Goal: Information Seeking & Learning: Check status

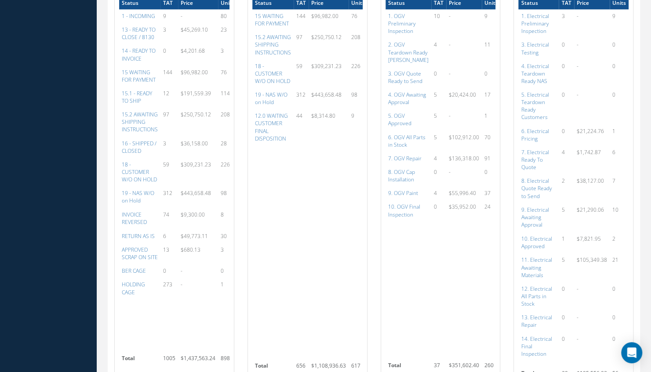
scroll to position [688, 0]
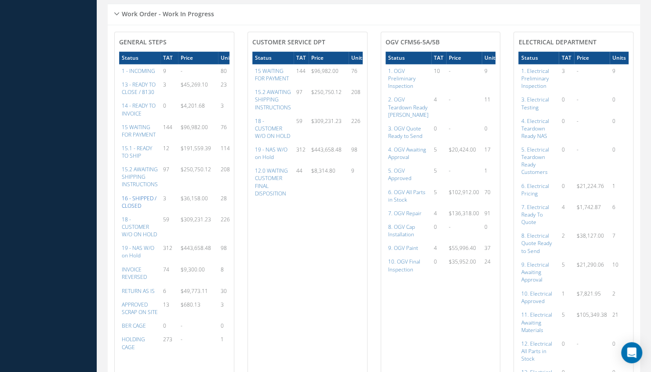
click at [137, 200] on a=22&excludeInternalCustomer=false&excludeInvoicedOrClosed=true&&filtersHidded"] "16 - SHIPPED / CLOSED" at bounding box center [139, 202] width 35 height 15
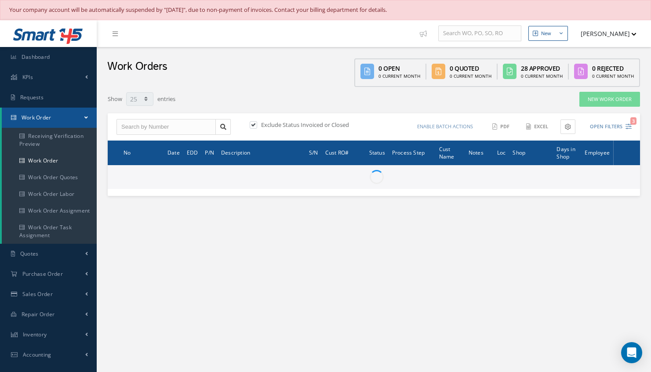
select select "25"
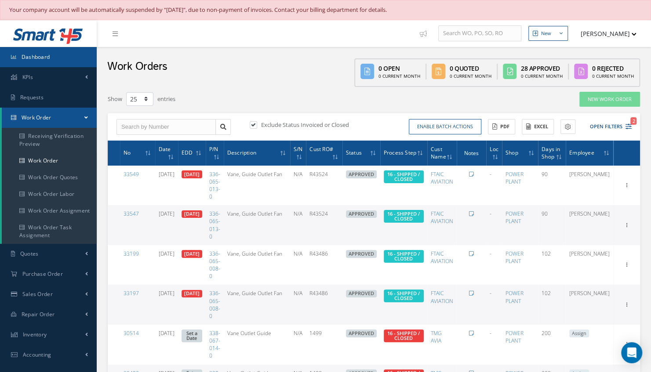
click at [41, 59] on span "Dashboard" at bounding box center [36, 56] width 29 height 7
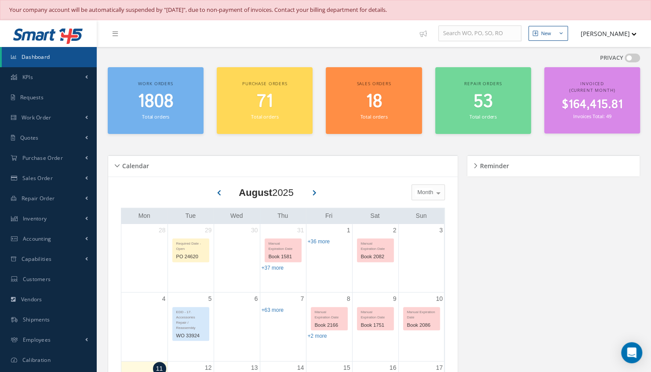
click at [164, 115] on small "Total orders" at bounding box center [155, 116] width 27 height 7
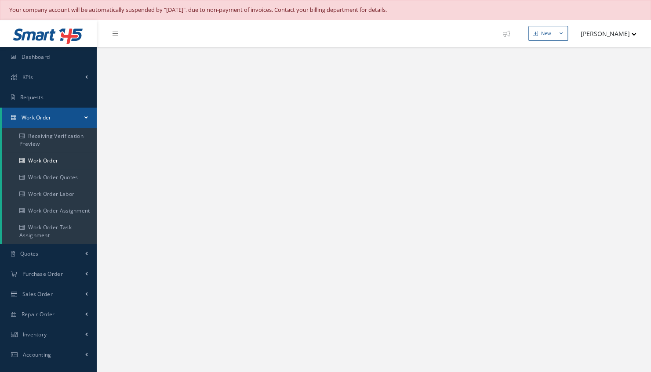
select select "25"
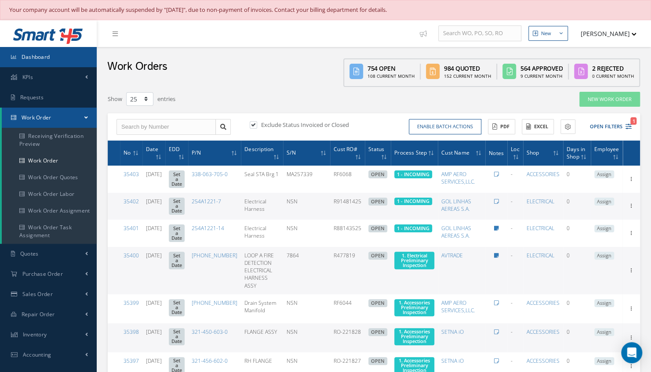
click at [39, 56] on span "Dashboard" at bounding box center [36, 56] width 29 height 7
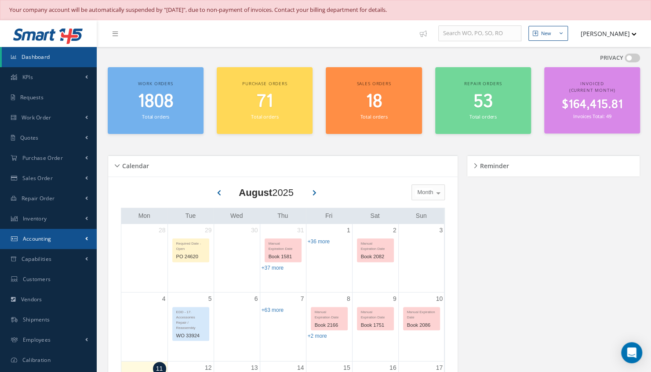
click at [47, 242] on link "Accounting" at bounding box center [48, 239] width 97 height 20
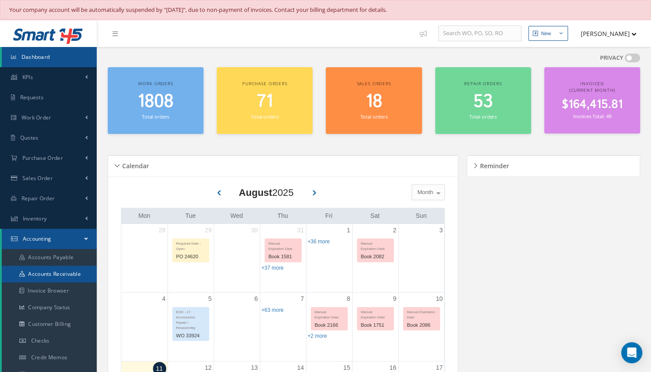
click at [60, 275] on link "Accounts Receivable" at bounding box center [49, 274] width 95 height 17
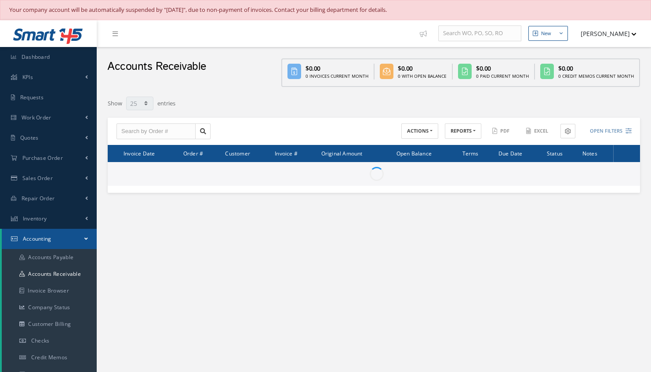
select select "25"
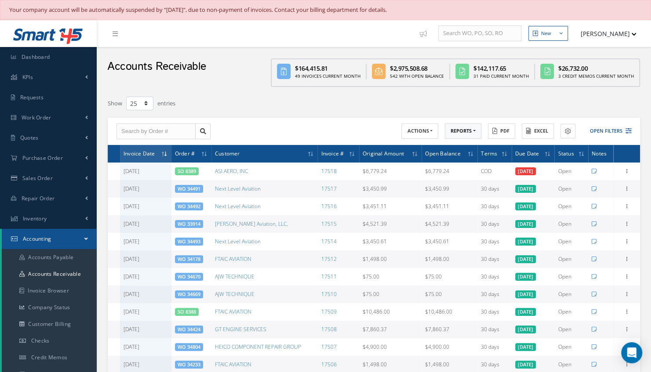
click at [478, 136] on button "REPORTS" at bounding box center [463, 131] width 36 height 15
click at [609, 130] on button "Open Filters" at bounding box center [607, 131] width 50 height 15
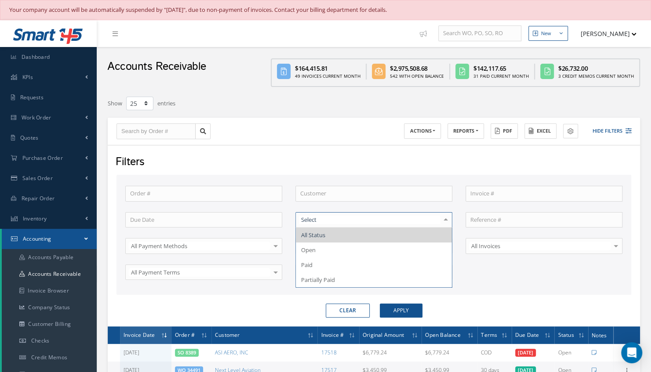
click at [474, 280] on div "Order # Customer Invoice # All Status Open Paid Partially Paid No elements foun…" at bounding box center [374, 238] width 510 height 105
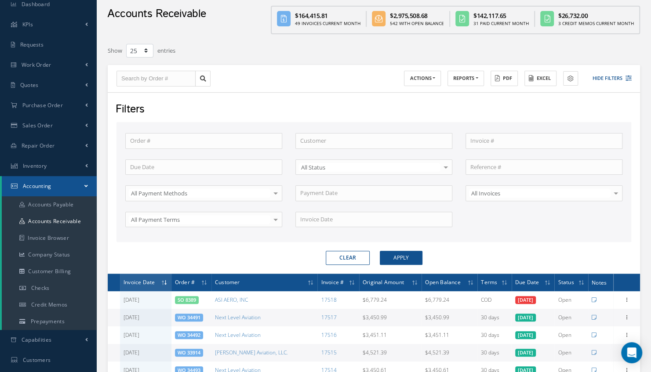
scroll to position [70, 0]
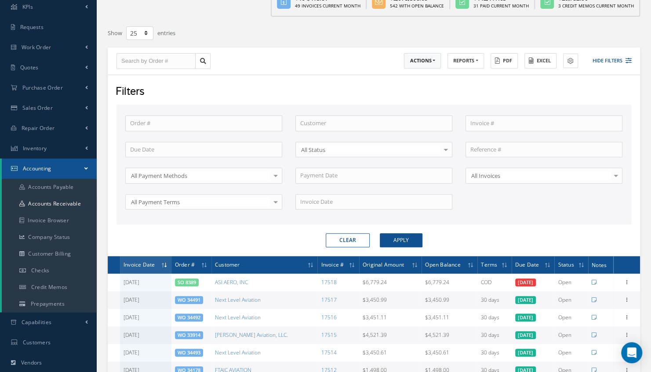
click at [435, 61] on button "ACTIONS" at bounding box center [422, 60] width 37 height 15
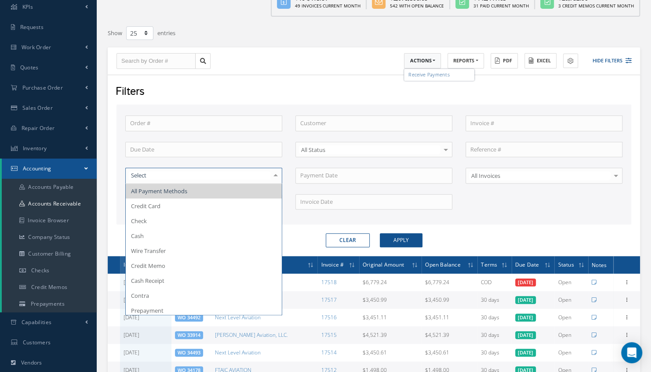
click at [274, 175] on div at bounding box center [275, 175] width 12 height 15
click at [260, 192] on span "All Payment Methods" at bounding box center [204, 191] width 156 height 15
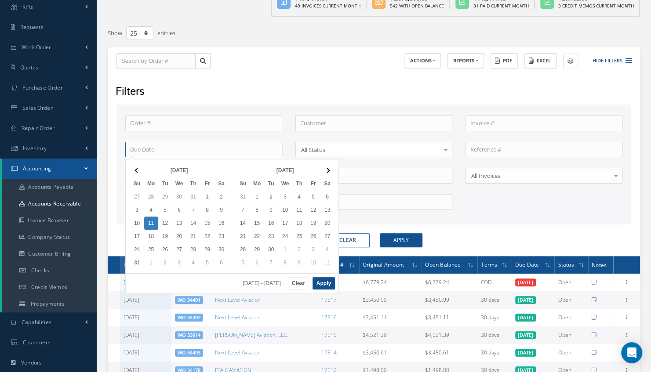
click at [249, 143] on input at bounding box center [203, 150] width 157 height 16
click at [138, 170] on span at bounding box center [137, 170] width 5 height 5
click at [327, 171] on span at bounding box center [327, 170] width 5 height 5
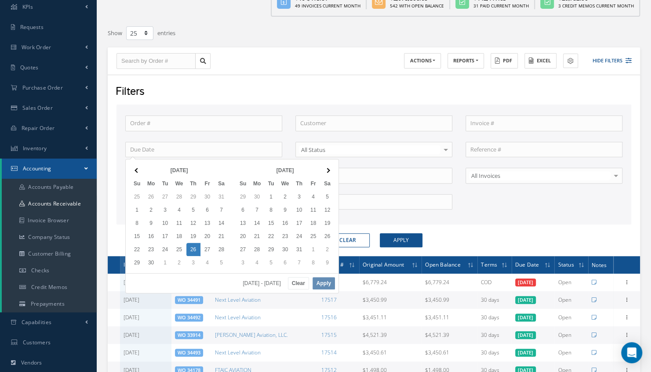
click at [327, 171] on span at bounding box center [327, 170] width 5 height 5
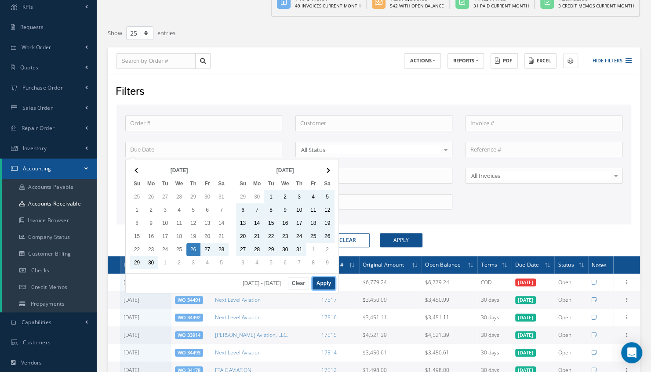
click at [320, 278] on button "Apply" at bounding box center [324, 283] width 22 height 12
type input "06/26/2025 - 08/11/2025"
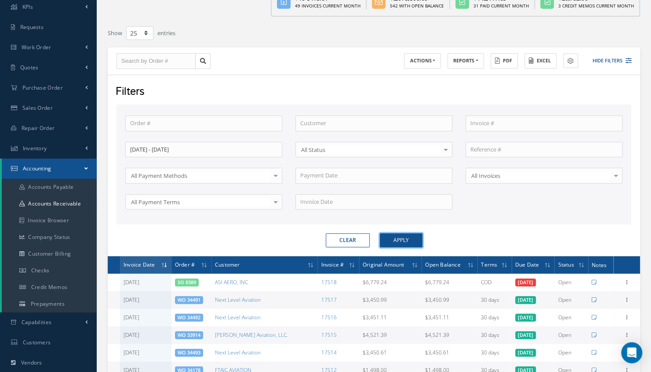
click at [406, 233] on button "Apply" at bounding box center [401, 240] width 43 height 14
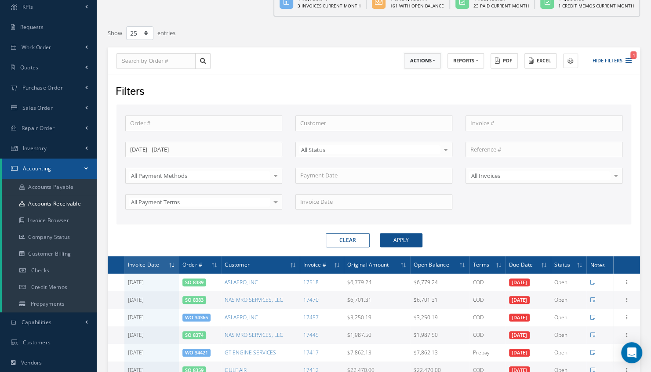
click at [433, 62] on button "ACTIONS" at bounding box center [422, 60] width 37 height 15
click at [471, 58] on button "REPORTS" at bounding box center [466, 60] width 36 height 15
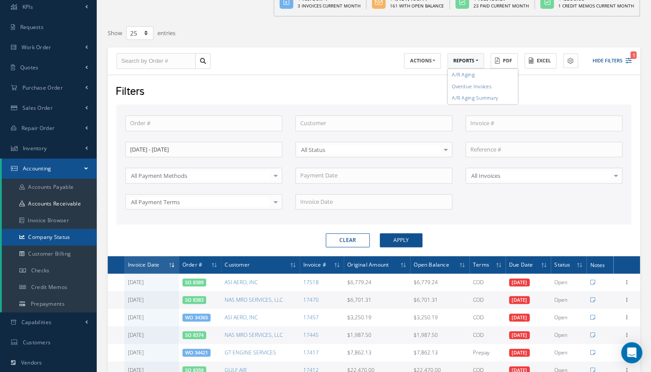
click at [56, 241] on link "Company Status" at bounding box center [49, 237] width 95 height 17
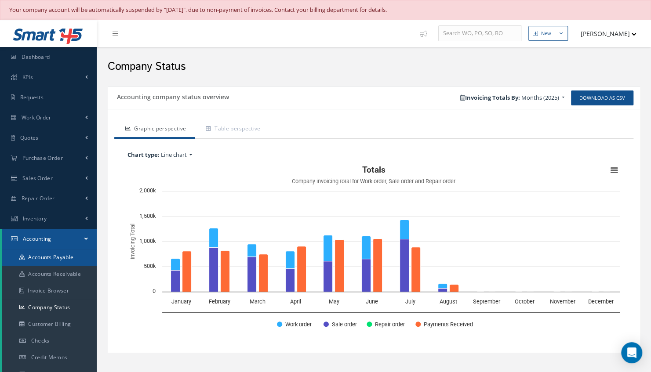
click at [45, 255] on link "Accounts Payable" at bounding box center [49, 257] width 95 height 17
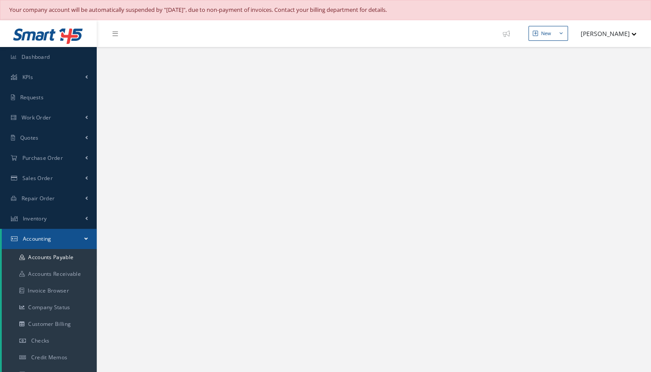
select select "25"
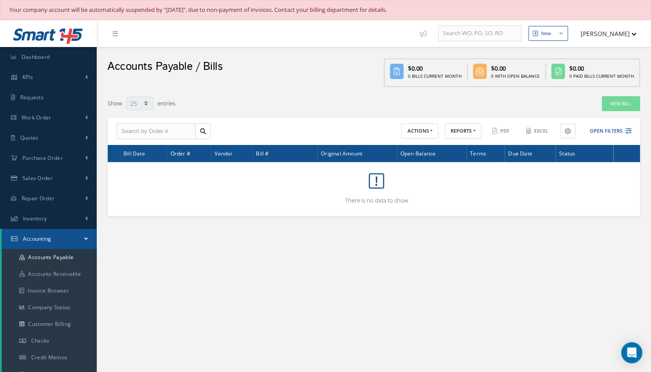
click at [44, 242] on span "Accounting" at bounding box center [37, 238] width 29 height 7
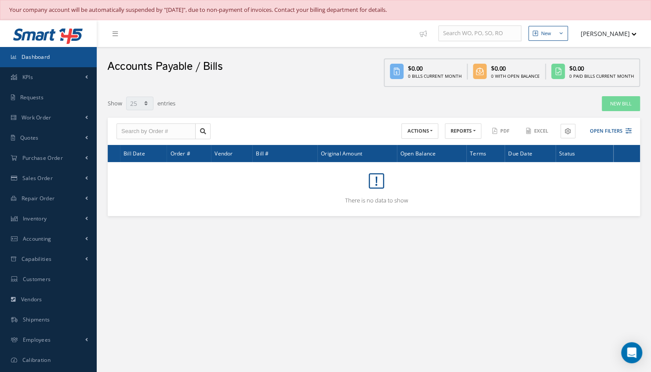
click at [81, 57] on link "Dashboard" at bounding box center [48, 57] width 97 height 20
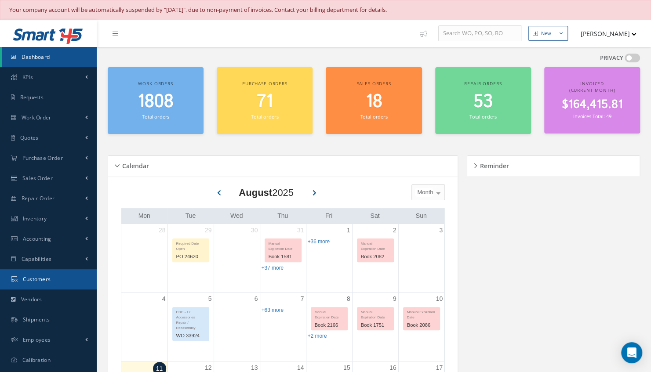
click at [51, 279] on link "Customers" at bounding box center [48, 279] width 97 height 20
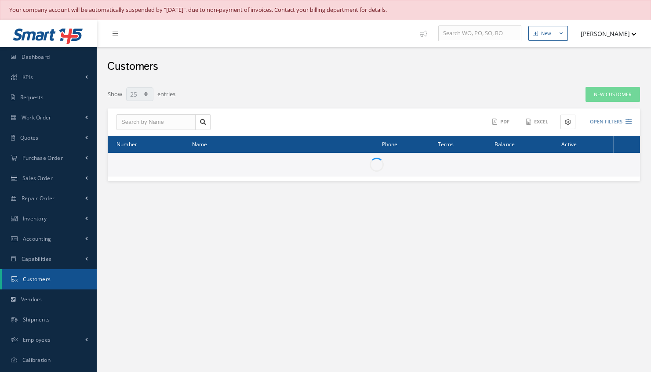
select select "25"
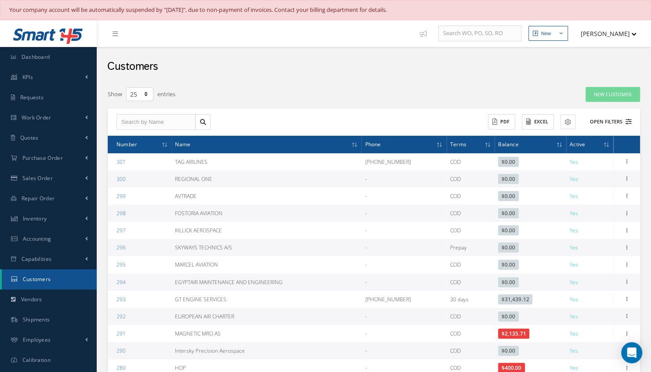
click at [604, 119] on button "Open Filters" at bounding box center [607, 122] width 50 height 15
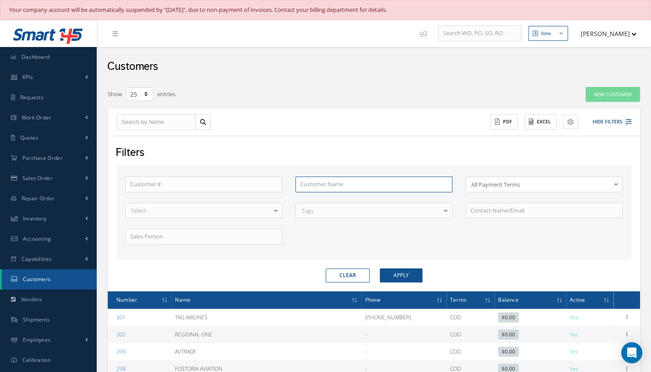
click at [359, 187] on input "text" at bounding box center [373, 185] width 157 height 16
type input "s"
type input "sk"
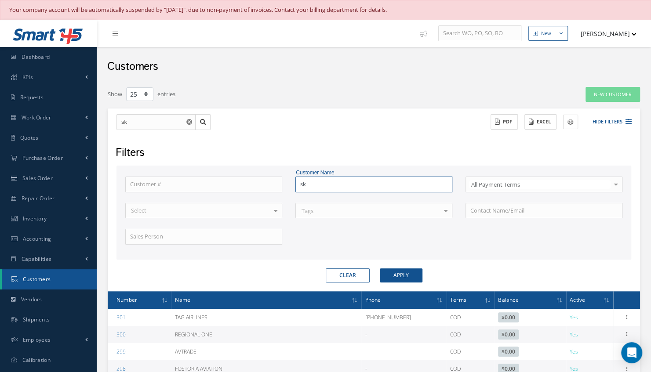
type input "sky"
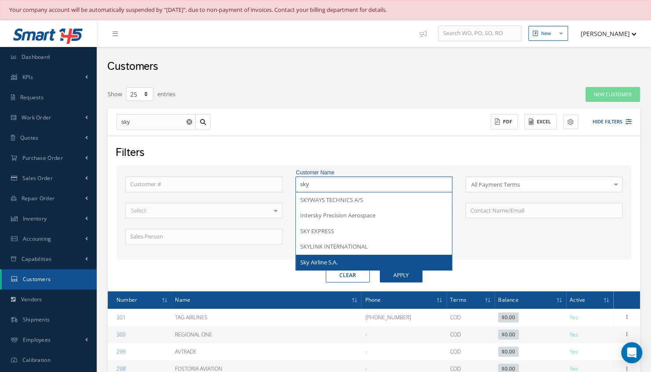
type input "sky"
click at [324, 261] on span "Sky Airline S.A." at bounding box center [318, 262] width 37 height 8
type input "Sky Airline S.A."
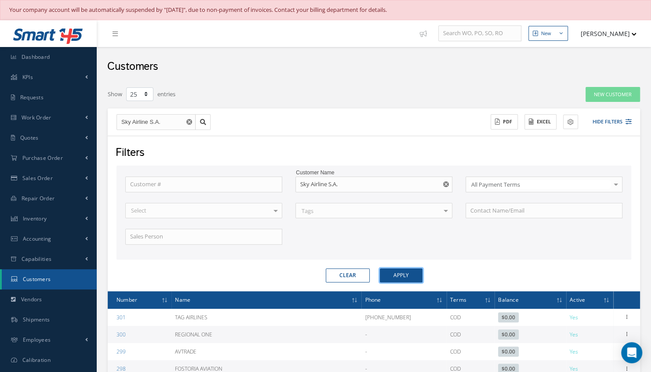
click at [403, 273] on button "Apply" at bounding box center [401, 276] width 43 height 14
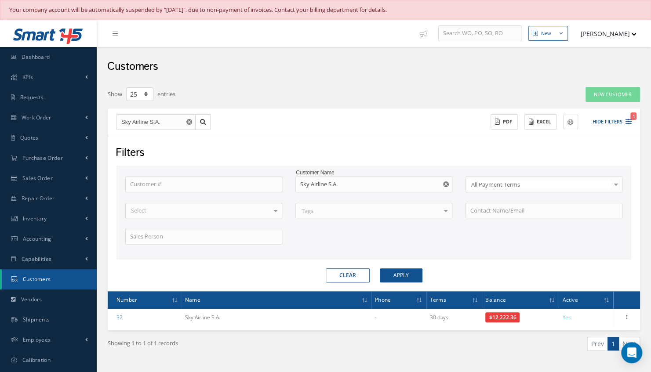
click at [614, 183] on div at bounding box center [616, 184] width 12 height 15
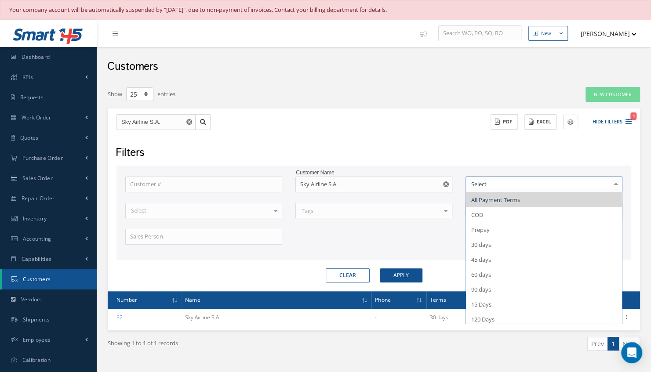
click at [553, 200] on span "All Payment Terms" at bounding box center [544, 200] width 156 height 15
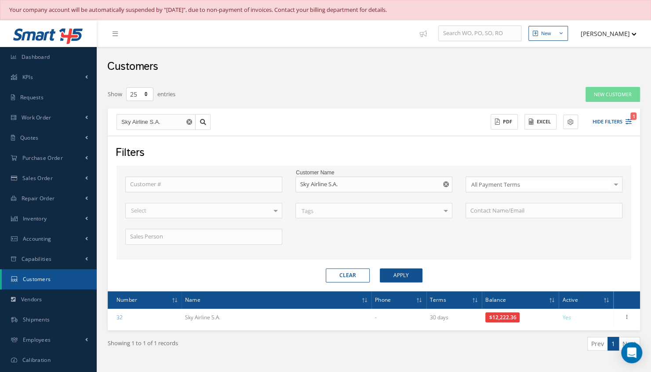
click at [275, 214] on div at bounding box center [275, 211] width 12 height 15
drag, startPoint x: 275, startPoint y: 214, endPoint x: 293, endPoint y: 226, distance: 21.8
click at [293, 226] on div "Customer # Customer Name Sky Airline S.A. All Payment Terms All Payment Terms C…" at bounding box center [374, 216] width 510 height 79
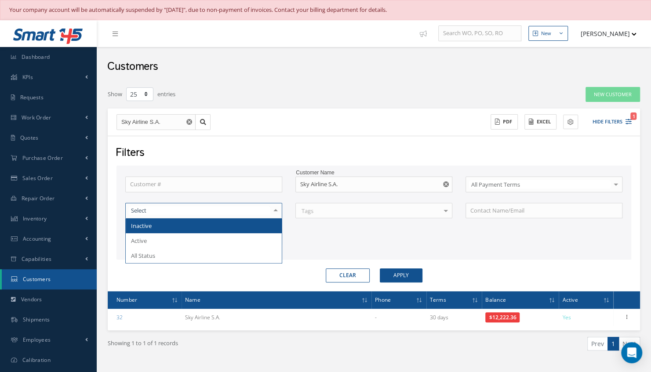
click at [275, 209] on div at bounding box center [275, 211] width 12 height 15
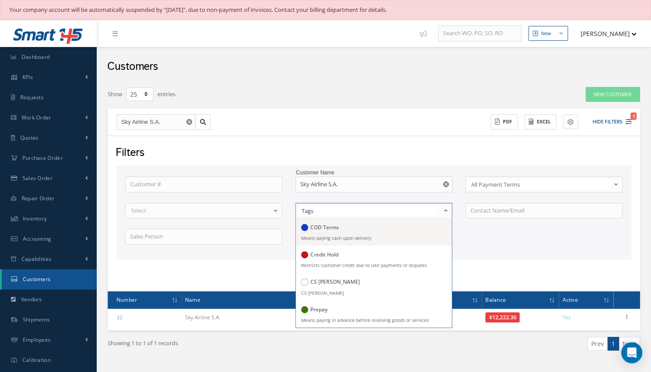
click at [443, 207] on div at bounding box center [446, 211] width 12 height 15
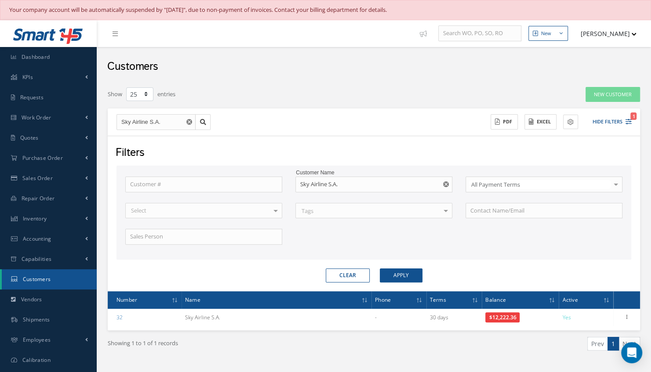
click at [500, 240] on div "Customer # Customer Name Sky Airline S.A. All Payment Terms All Payment Terms C…" at bounding box center [374, 216] width 510 height 79
click at [574, 212] on input "text" at bounding box center [544, 211] width 157 height 16
click at [407, 271] on button "Apply" at bounding box center [401, 276] width 43 height 14
click at [52, 242] on link "Accounting" at bounding box center [48, 239] width 97 height 20
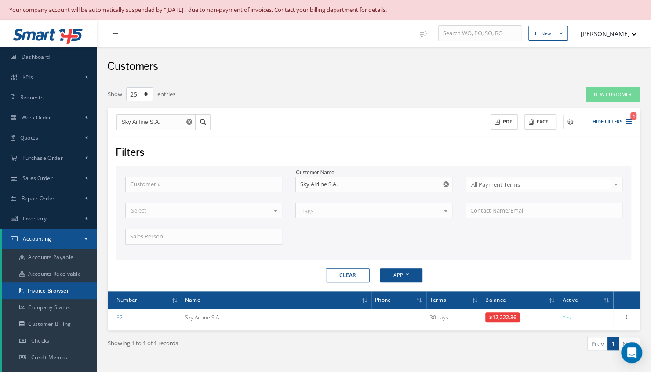
click at [46, 289] on link "Invoice Browser" at bounding box center [49, 291] width 95 height 17
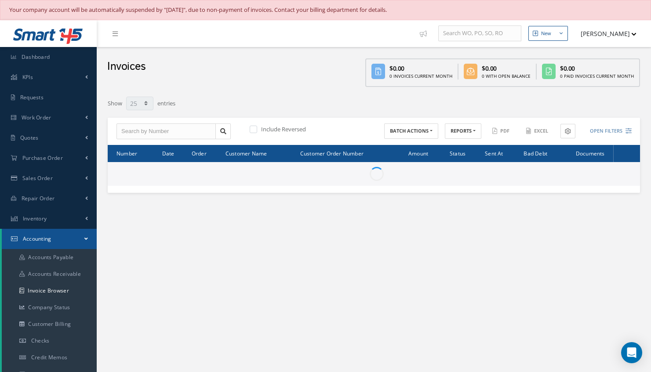
select select "25"
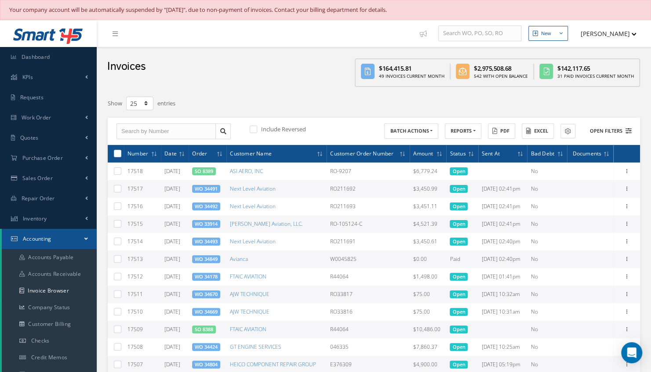
click at [621, 132] on button "Open Filters" at bounding box center [607, 131] width 50 height 15
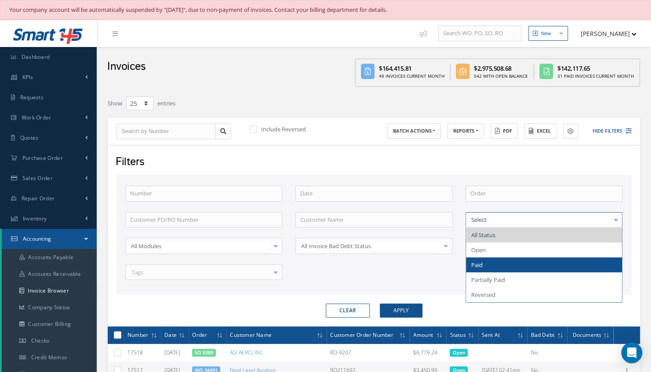
click at [476, 262] on span "Paid" at bounding box center [476, 265] width 11 height 8
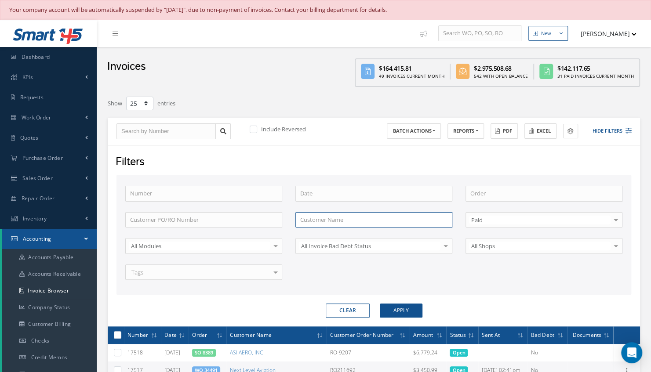
click at [418, 219] on input "text" at bounding box center [373, 220] width 157 height 16
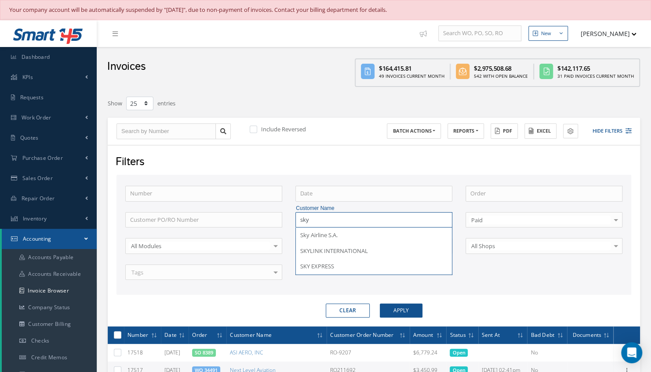
drag, startPoint x: 375, startPoint y: 230, endPoint x: 338, endPoint y: 223, distance: 37.6
click at [338, 223] on input "sky" at bounding box center [373, 220] width 157 height 16
drag, startPoint x: 328, startPoint y: 233, endPoint x: 317, endPoint y: 217, distance: 19.8
click at [317, 217] on input "sky" at bounding box center [373, 220] width 157 height 16
drag, startPoint x: 331, startPoint y: 229, endPoint x: 316, endPoint y: 218, distance: 18.8
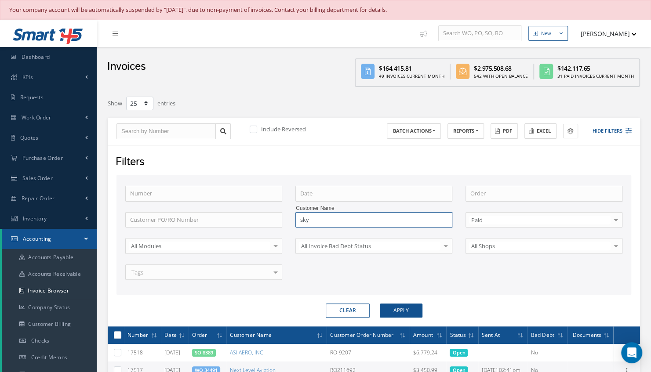
click at [316, 218] on input "sky" at bounding box center [373, 220] width 157 height 16
type input "s"
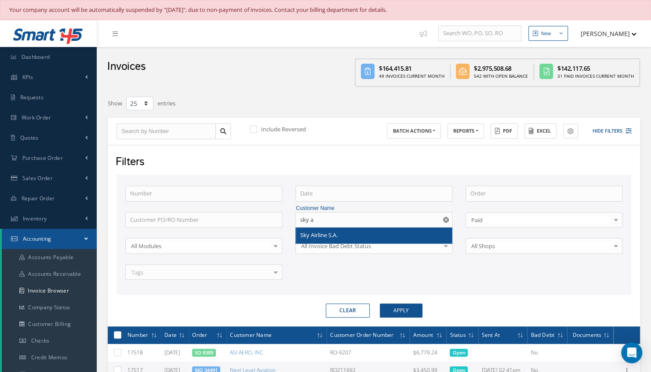
click at [320, 233] on span "Sky Airline S.A." at bounding box center [318, 235] width 37 height 8
type input "Sky Airline S.A."
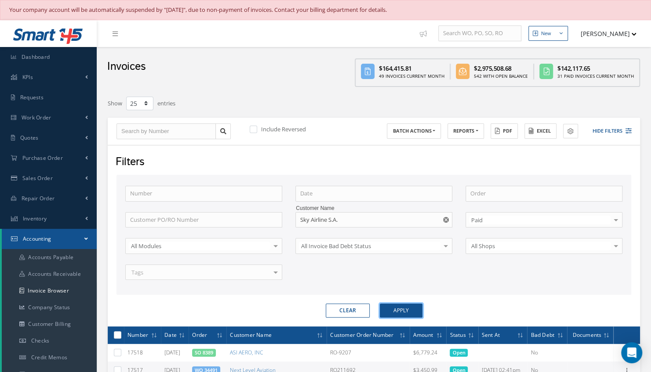
click at [397, 309] on button "Apply" at bounding box center [401, 311] width 43 height 14
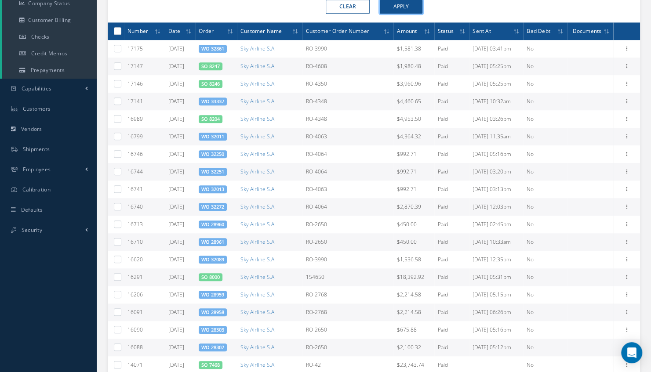
scroll to position [287, 0]
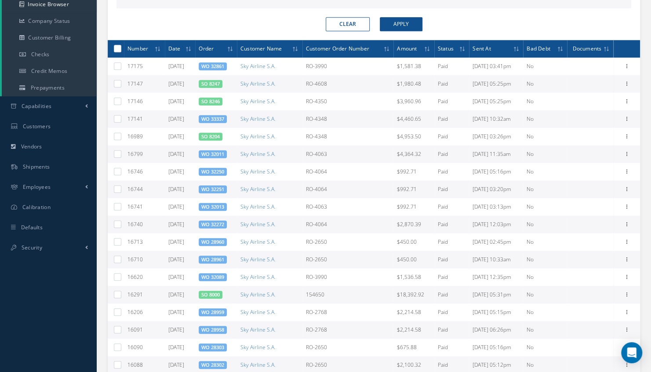
click at [442, 368] on td "Paid" at bounding box center [451, 366] width 35 height 18
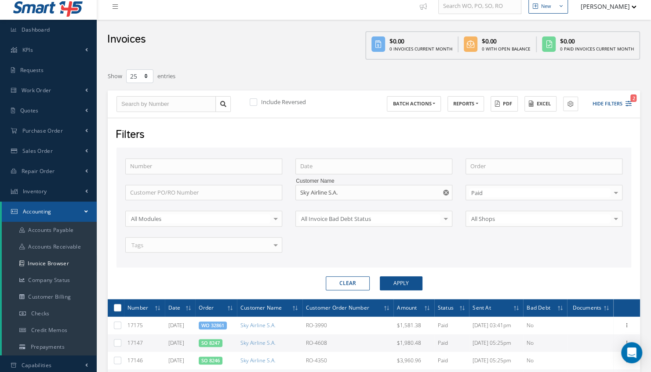
scroll to position [0, 0]
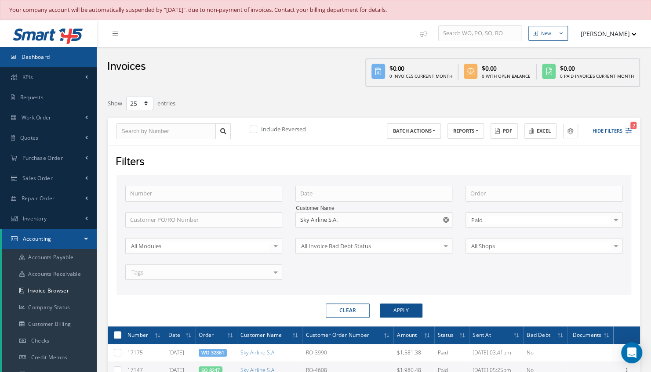
click at [79, 58] on link "Dashboard" at bounding box center [48, 57] width 97 height 20
